Goal: Transaction & Acquisition: Book appointment/travel/reservation

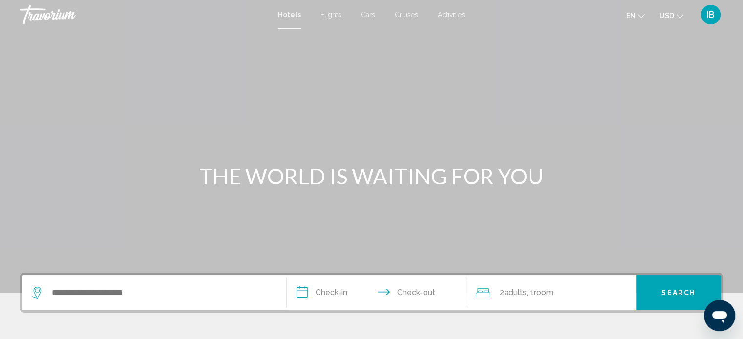
click at [325, 15] on span "Flights" at bounding box center [330, 15] width 21 height 8
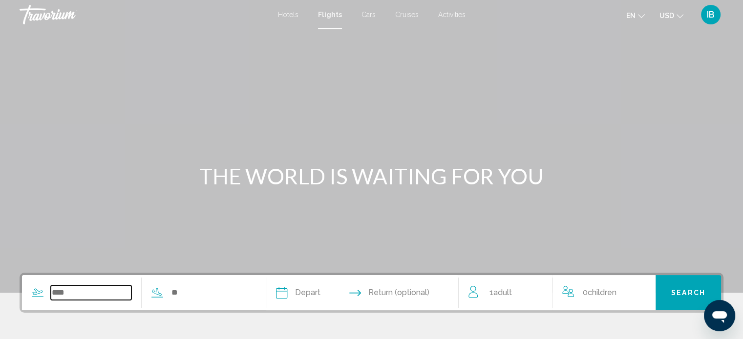
click at [123, 294] on input "Search widget" at bounding box center [91, 293] width 81 height 15
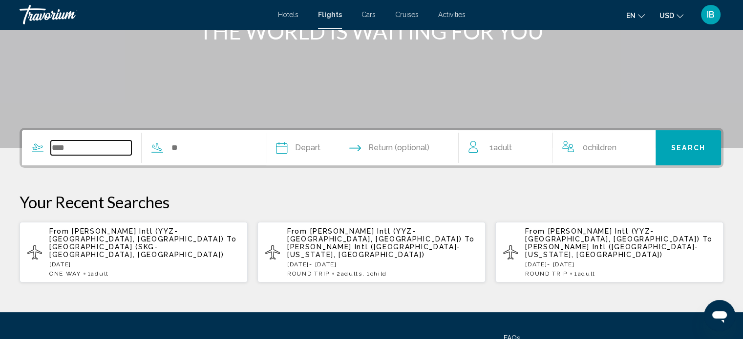
scroll to position [229, 0]
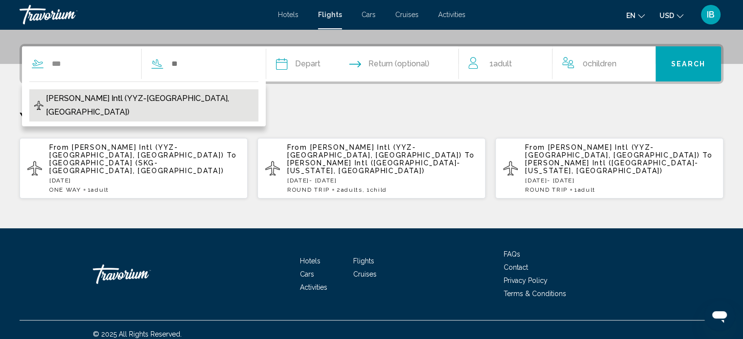
click at [107, 101] on span "[PERSON_NAME] Intl (YYZ-[GEOGRAPHIC_DATA], [GEOGRAPHIC_DATA])" at bounding box center [149, 105] width 207 height 27
type input "**********"
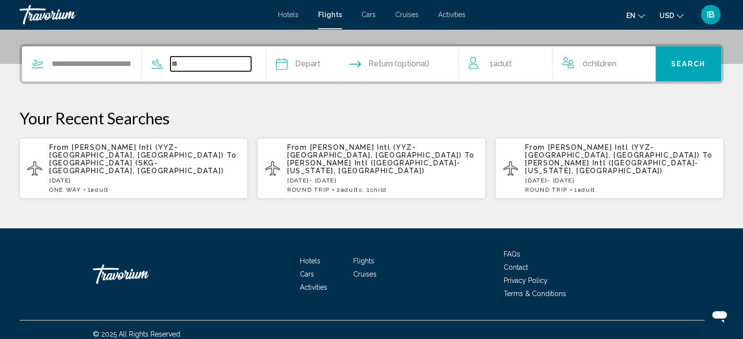
click at [203, 58] on input "Search widget" at bounding box center [210, 64] width 81 height 15
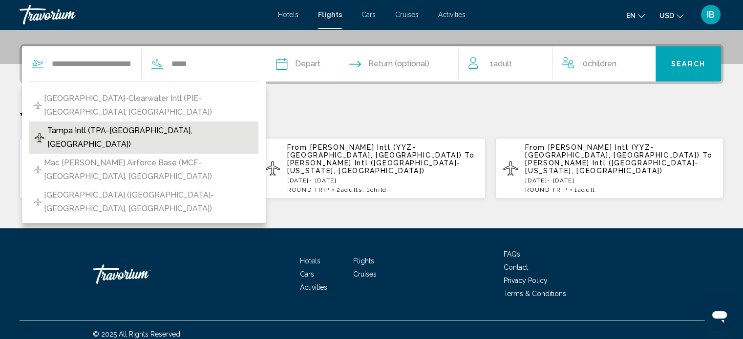
click at [166, 124] on span "Tampa Intl (TPA-[GEOGRAPHIC_DATA], [GEOGRAPHIC_DATA])" at bounding box center [150, 137] width 206 height 27
type input "**********"
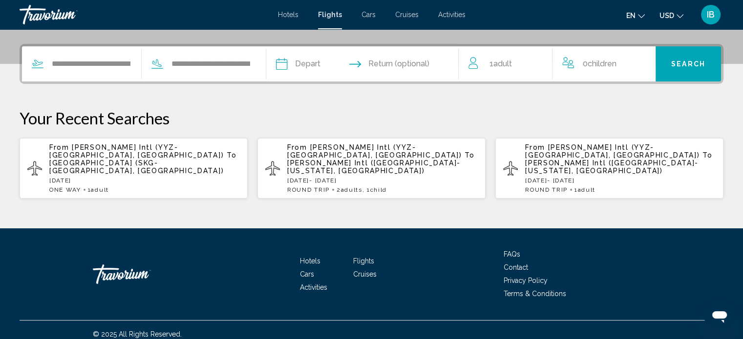
click at [345, 65] on input "Depart date" at bounding box center [320, 65] width 95 height 38
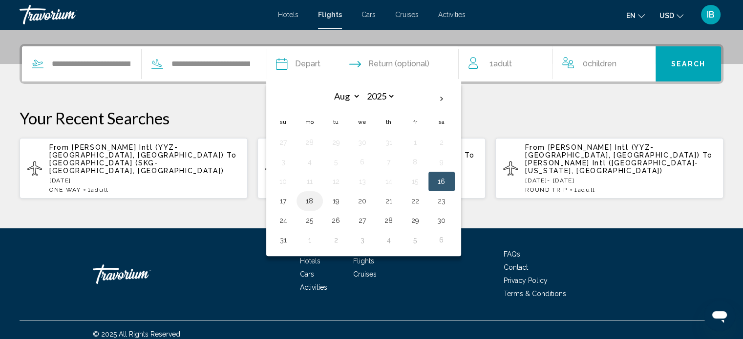
click at [317, 206] on button "18" at bounding box center [310, 201] width 16 height 14
type input "**********"
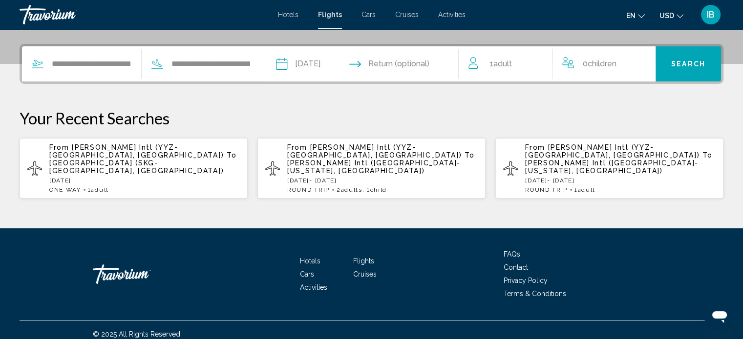
click at [427, 73] on input "Return date" at bounding box center [414, 65] width 95 height 38
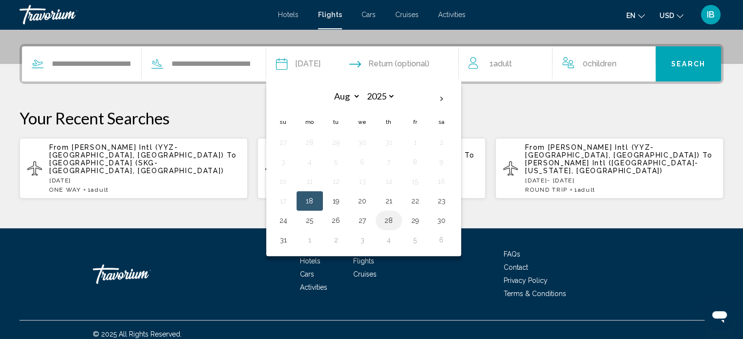
click at [396, 222] on button "28" at bounding box center [389, 221] width 16 height 14
type input "**********"
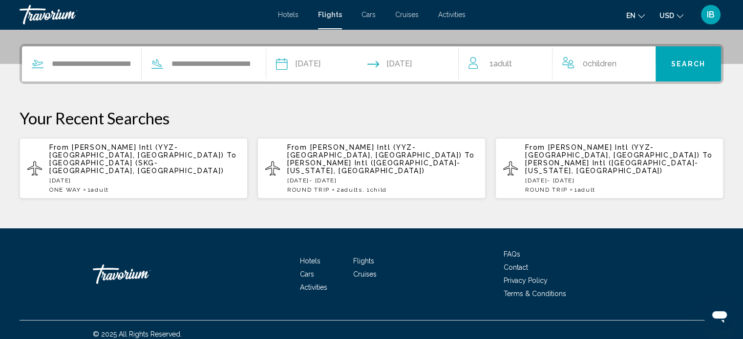
click at [533, 69] on div "1 Adult Adults" at bounding box center [509, 64] width 83 height 14
click at [537, 67] on button "Increment adults" at bounding box center [537, 64] width 9 height 17
click at [640, 62] on icon "Increment children" at bounding box center [641, 62] width 9 height 9
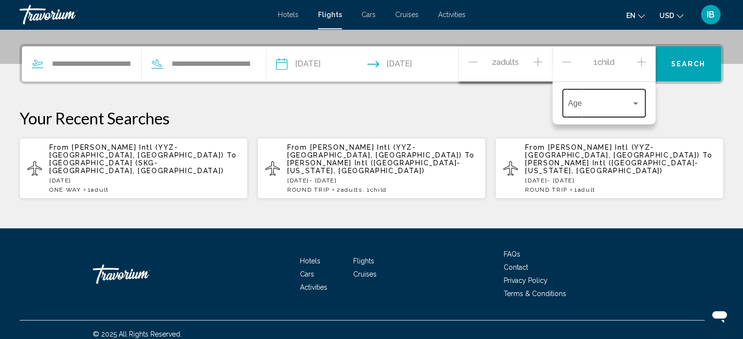
click at [629, 100] on div "Age" at bounding box center [604, 102] width 72 height 31
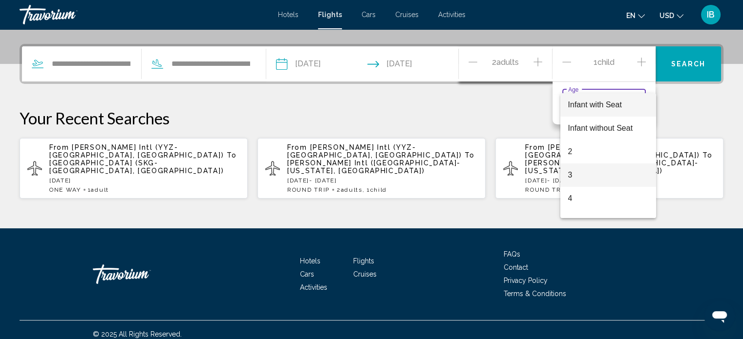
scroll to position [162, 0]
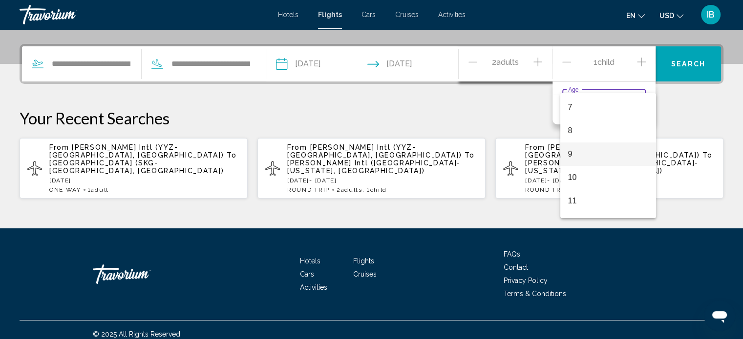
click at [588, 162] on span "9" at bounding box center [608, 154] width 81 height 23
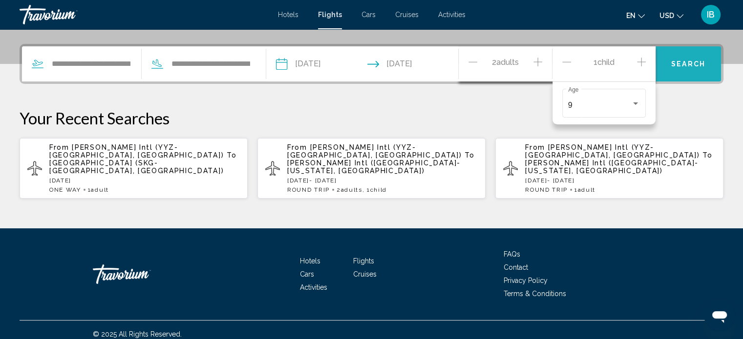
click at [667, 67] on button "Search" at bounding box center [687, 63] width 65 height 35
